Goal: Navigation & Orientation: Find specific page/section

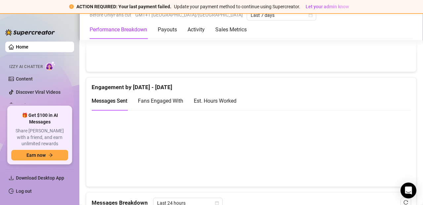
scroll to position [432, 0]
click at [214, 102] on div "Est. Hours Worked" at bounding box center [215, 101] width 43 height 8
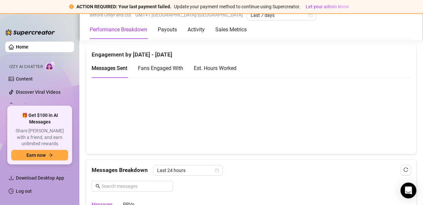
scroll to position [466, 0]
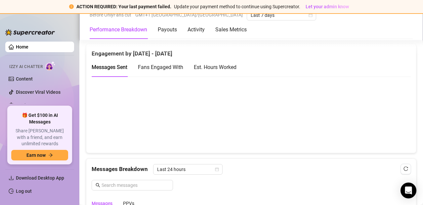
click at [220, 65] on div "Est. Hours Worked" at bounding box center [215, 67] width 43 height 8
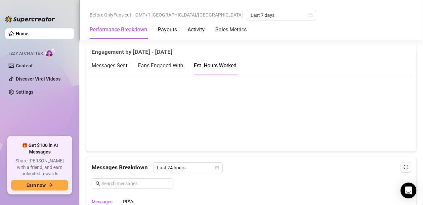
scroll to position [454, 0]
